Goal: Task Accomplishment & Management: Use online tool/utility

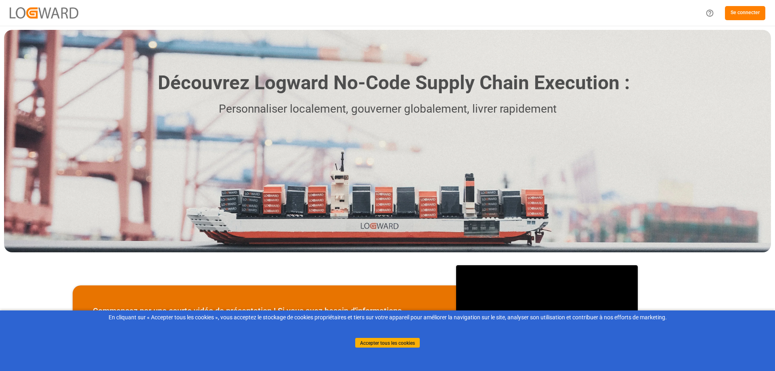
click at [756, 16] on font "Se connecter" at bounding box center [745, 12] width 29 height 7
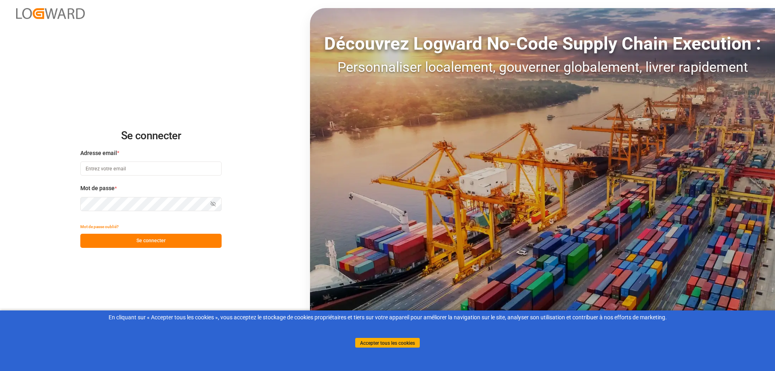
type input "[EMAIL_ADDRESS][PERSON_NAME][DOMAIN_NAME]"
click at [126, 243] on button "Se connecter" at bounding box center [150, 241] width 141 height 14
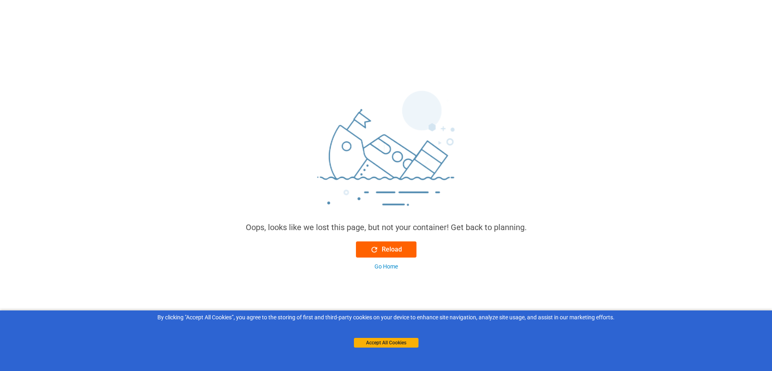
click at [390, 250] on div "Reload" at bounding box center [386, 250] width 32 height 10
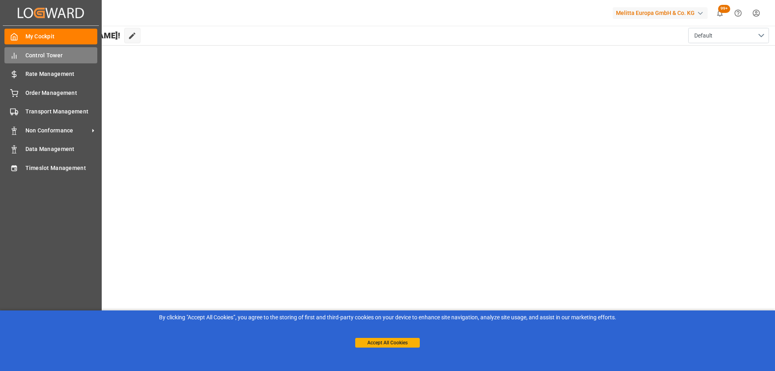
click at [25, 63] on div "Control Tower Control Tower" at bounding box center [50, 55] width 93 height 16
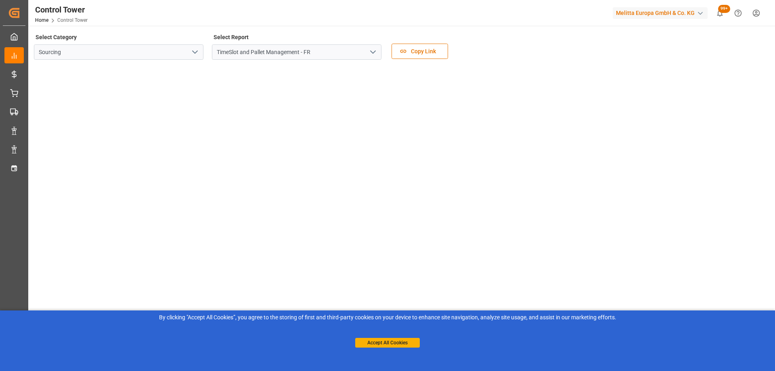
scroll to position [117, 0]
